Goal: Information Seeking & Learning: Learn about a topic

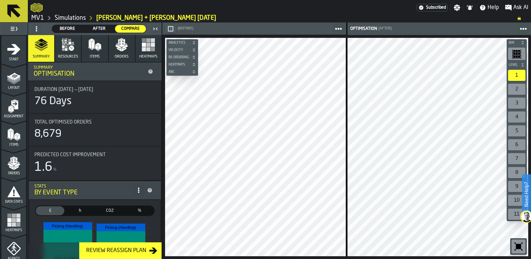
scroll to position [289, 0]
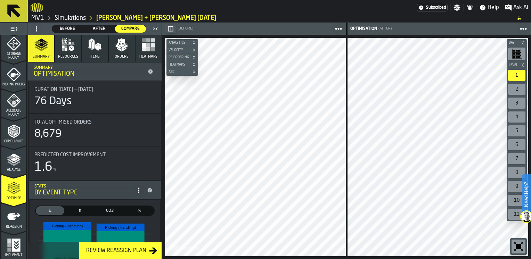
click at [118, 47] on polygon "button" at bounding box center [118, 47] width 6 height 4
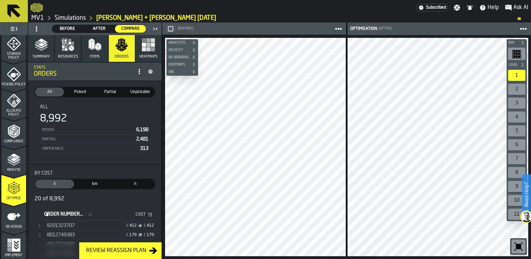
click at [269, 15] on ol "MV1 Simulations [PERSON_NAME] + [PERSON_NAME] [DATE]" at bounding box center [271, 18] width 480 height 8
drag, startPoint x: 161, startPoint y: 141, endPoint x: 163, endPoint y: 170, distance: 29.3
click at [163, 170] on main "1 Start 1.1 Layout 1.2 Assignment 1.3 Items 1.4 Orders 1.5 Data Stats 1.6 Heatm…" at bounding box center [265, 141] width 531 height 237
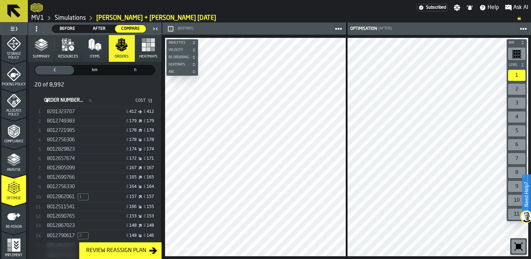
scroll to position [115, 0]
click at [148, 100] on icon "stat-By Cost" at bounding box center [150, 100] width 6 height 6
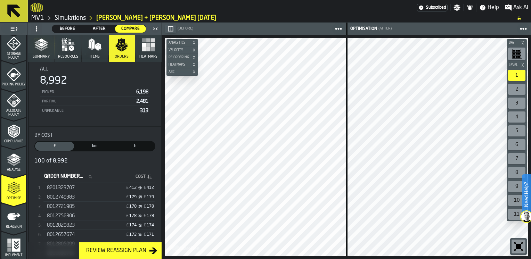
scroll to position [64, 0]
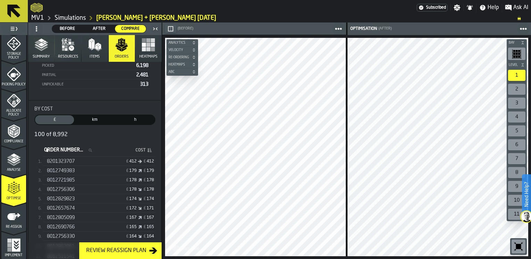
click at [128, 118] on span "h" at bounding box center [135, 120] width 36 height 6
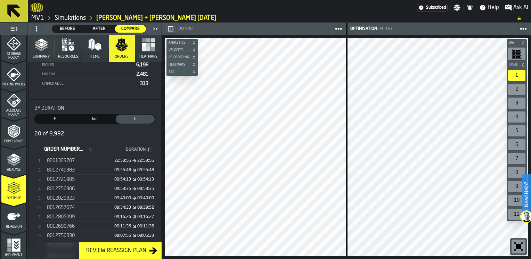
scroll to position [0, 0]
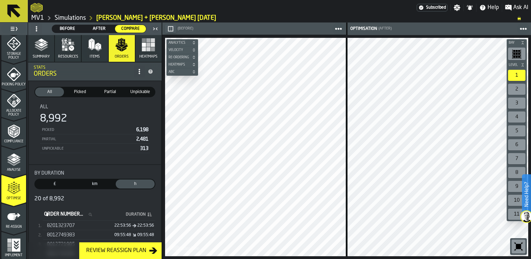
click at [150, 215] on icon "stat-By Duration" at bounding box center [151, 215] width 2 height 1
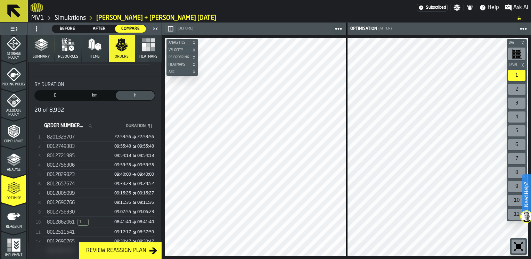
scroll to position [89, 0]
click at [139, 183] on div "09:29:52" at bounding box center [145, 184] width 17 height 5
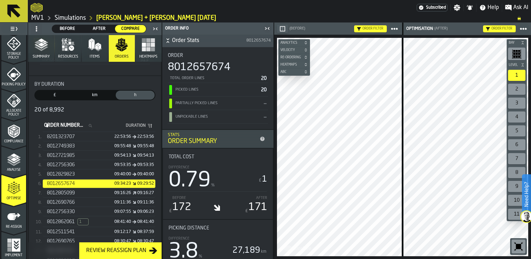
click at [268, 27] on icon "button-toggle-Close me" at bounding box center [269, 28] width 2 height 2
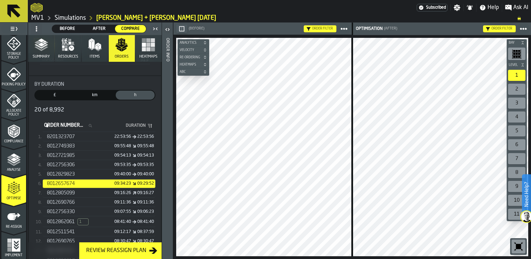
click at [106, 182] on div "09:34:23 09:29:52" at bounding box center [127, 184] width 54 height 5
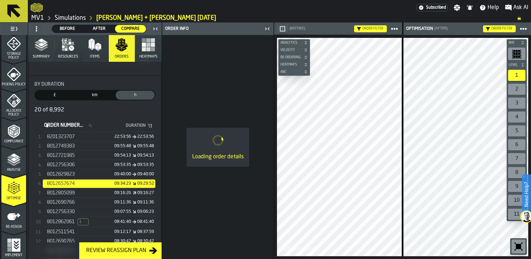
click at [155, 29] on icon "button-toggle-Close me" at bounding box center [155, 29] width 8 height 8
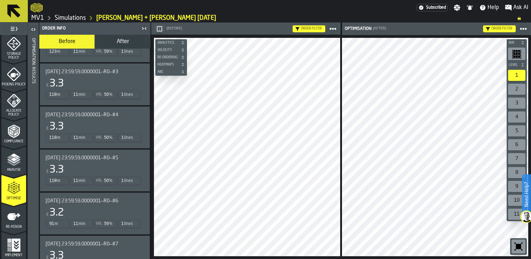
scroll to position [492, 0]
click at [127, 164] on div "£ 3.3" at bounding box center [94, 168] width 96 height 13
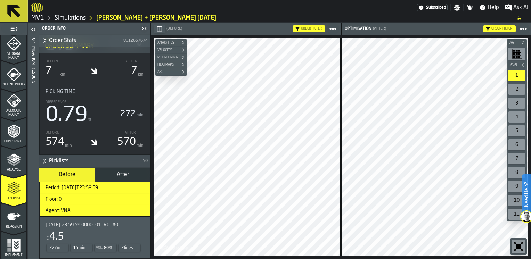
scroll to position [259, 0]
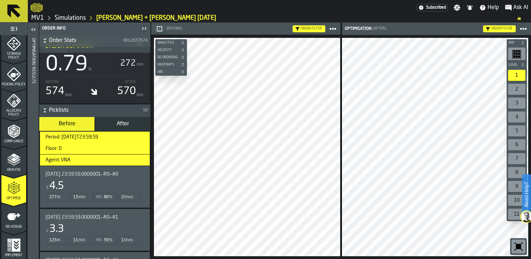
click at [119, 126] on button "After" at bounding box center [122, 124] width 55 height 14
click at [337, 29] on span at bounding box center [333, 29] width 13 height 13
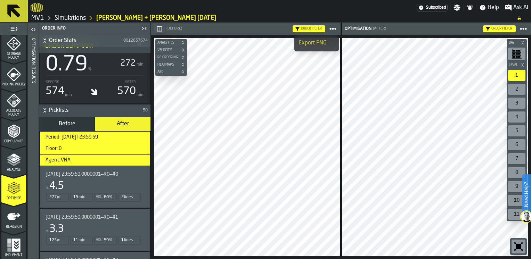
click at [525, 30] on icon at bounding box center [523, 28] width 7 height 7
click at [204, 10] on div at bounding box center [224, 7] width 386 height 13
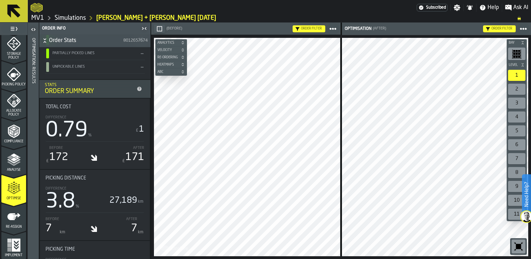
scroll to position [0, 0]
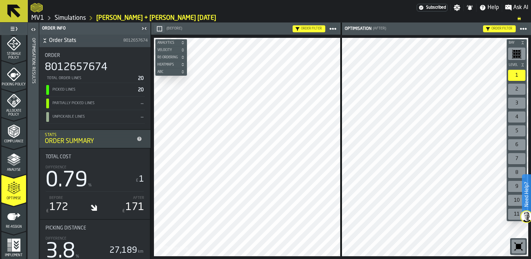
click at [48, 42] on h6 "Order Stats 8012657674" at bounding box center [95, 41] width 108 height 8
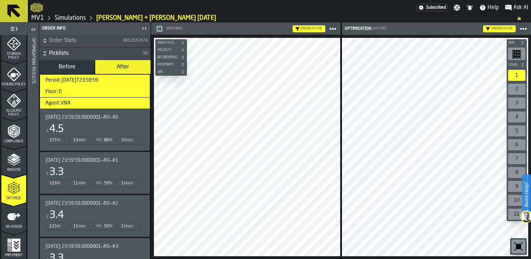
click at [54, 56] on span "Picklists" at bounding box center [95, 53] width 92 height 8
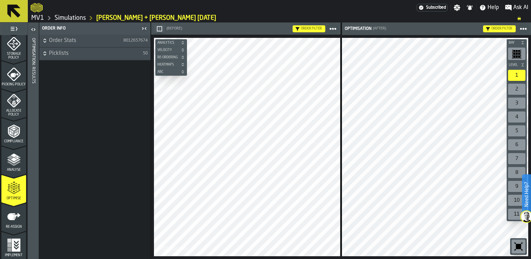
click at [57, 42] on span "Order Stats" at bounding box center [85, 41] width 73 height 8
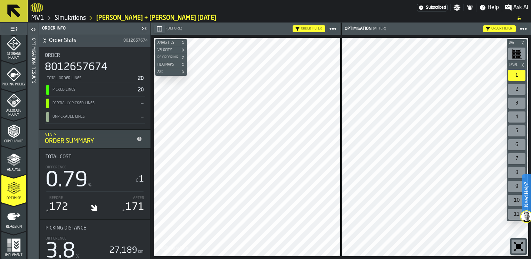
click at [67, 40] on span "Order Stats" at bounding box center [85, 41] width 73 height 8
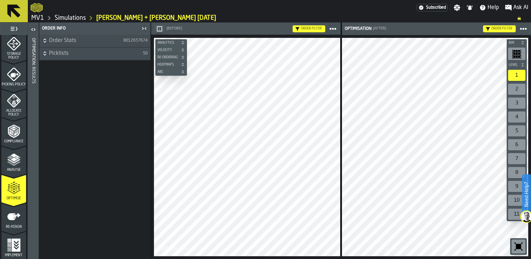
click at [66, 57] on span "Picklists" at bounding box center [95, 53] width 92 height 8
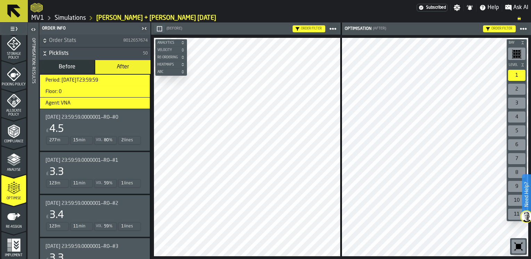
click at [76, 65] on button "Before" at bounding box center [66, 67] width 55 height 14
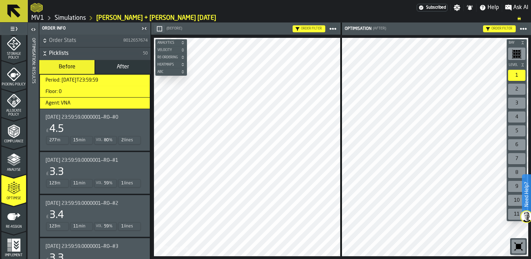
click at [65, 91] on h3 "Floor: 0" at bounding box center [95, 91] width 110 height 11
click at [88, 156] on div "[DATE] 23:59:59.0000001—R0—#1 £ 3.3 123 m 11 min Vol. 59 % 1 lines" at bounding box center [95, 173] width 110 height 42
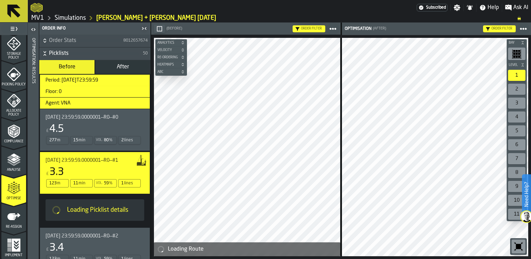
click at [33, 30] on icon "button-toggle-Open" at bounding box center [33, 29] width 8 height 8
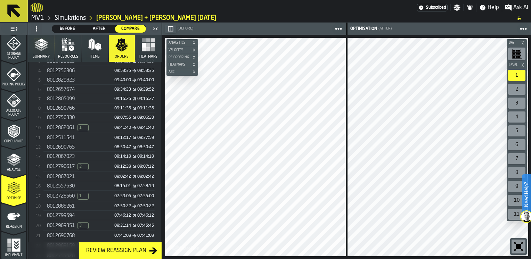
scroll to position [178, 0]
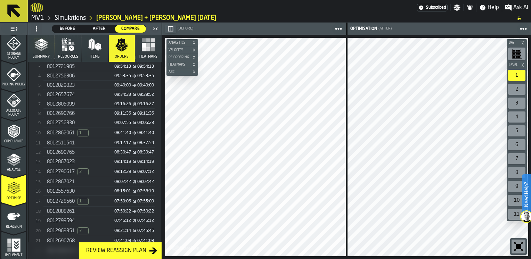
click at [83, 190] on div "8012557630" at bounding box center [74, 192] width 54 height 6
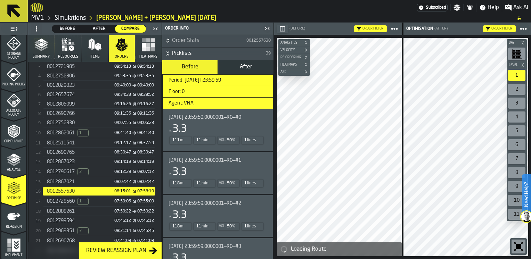
click at [67, 30] on span "Before" at bounding box center [67, 29] width 25 height 6
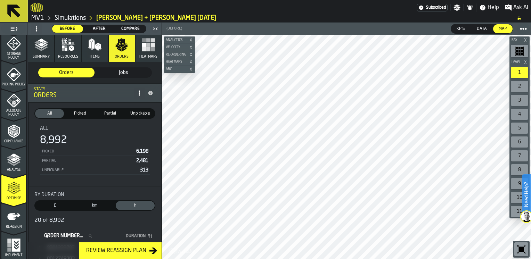
click at [128, 29] on span "Compare" at bounding box center [130, 29] width 25 height 6
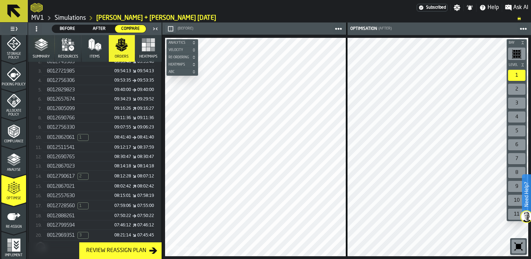
scroll to position [174, 0]
click at [97, 194] on div "8012557630" at bounding box center [74, 196] width 54 height 6
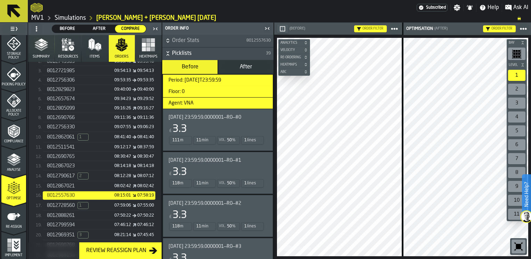
click at [156, 29] on icon "button-toggle-Close me" at bounding box center [155, 29] width 8 height 8
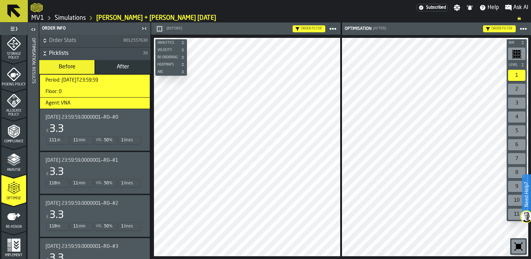
click at [144, 27] on icon "button-toggle-Close me" at bounding box center [144, 28] width 8 height 8
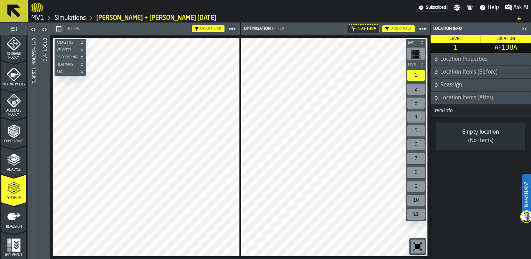
click at [524, 31] on icon "button-toggle-Close me" at bounding box center [525, 29] width 8 height 8
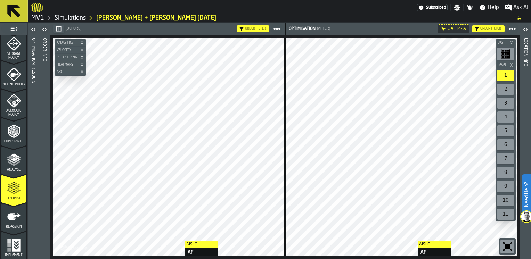
click at [174, 259] on html "Need Help? Subscribed Settings Notifications Help Ask AI MV1 Simulations [PERSO…" at bounding box center [265, 129] width 531 height 259
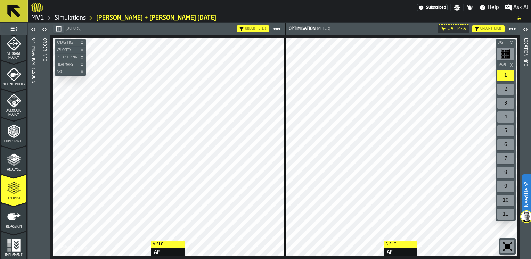
click at [377, 259] on html "Need Help? Subscribed Settings Notifications Help Ask AI MV1 Simulations [PERSO…" at bounding box center [265, 129] width 531 height 259
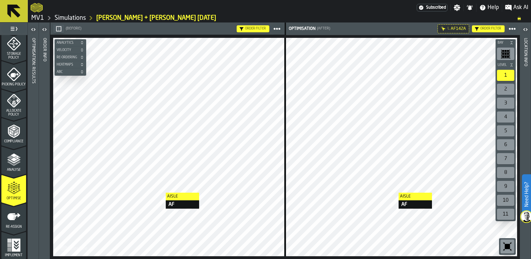
click at [388, 259] on html "Need Help? Subscribed Settings Notifications Help Ask AI MV1 Simulations [PERSO…" at bounding box center [265, 129] width 531 height 259
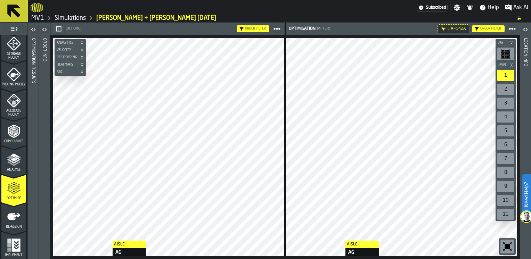
click at [339, 259] on html "Need Help? Subscribed Settings Notifications Help Ask AI MV1 Simulations [PERSO…" at bounding box center [265, 129] width 531 height 259
click at [43, 28] on icon "button-toggle-Open" at bounding box center [43, 29] width 2 height 2
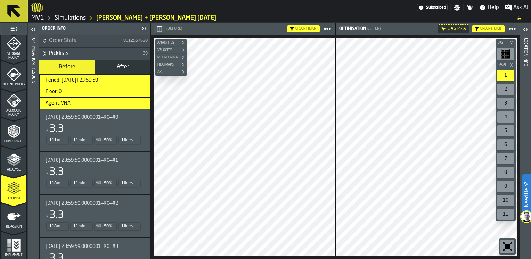
click at [35, 30] on icon "button-toggle-Open" at bounding box center [33, 29] width 8 height 8
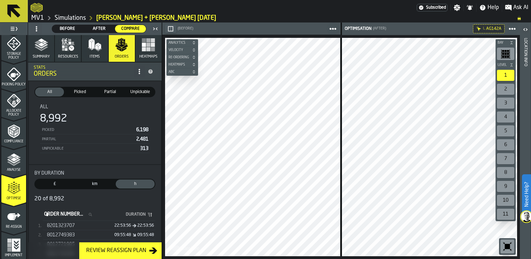
click at [526, 30] on icon "button-toggle-Open" at bounding box center [526, 29] width 8 height 8
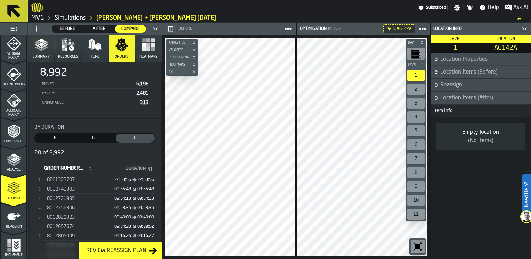
scroll to position [139, 0]
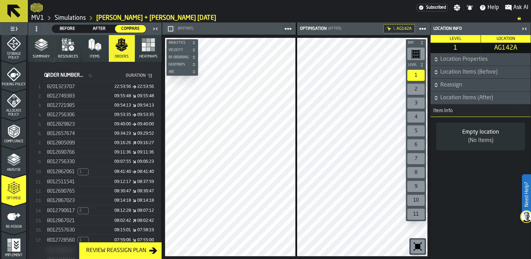
click at [91, 228] on div "8012557630" at bounding box center [74, 231] width 54 height 6
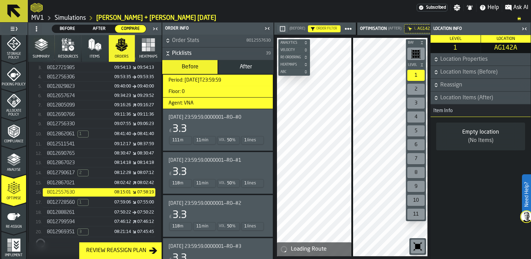
scroll to position [178, 0]
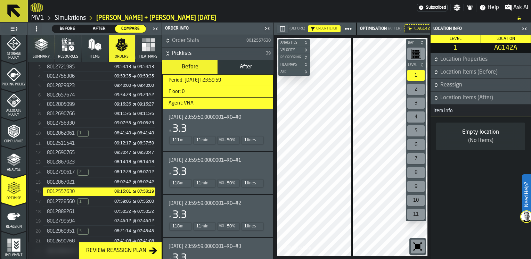
click at [524, 32] on icon "button-toggle-Close me" at bounding box center [525, 29] width 8 height 8
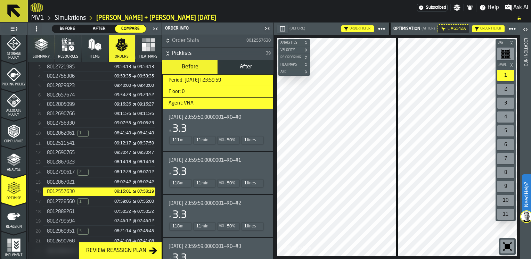
click at [266, 30] on icon "button-toggle-Close me" at bounding box center [267, 28] width 8 height 8
